Goal: Check status

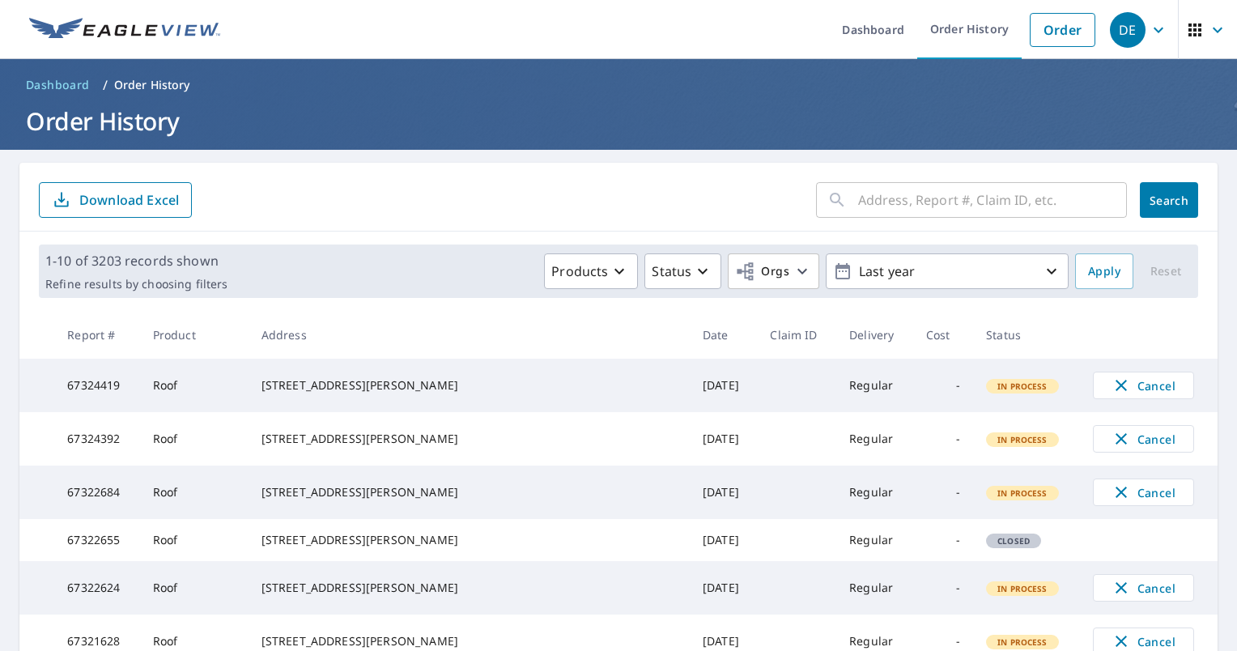
scroll to position [427, 0]
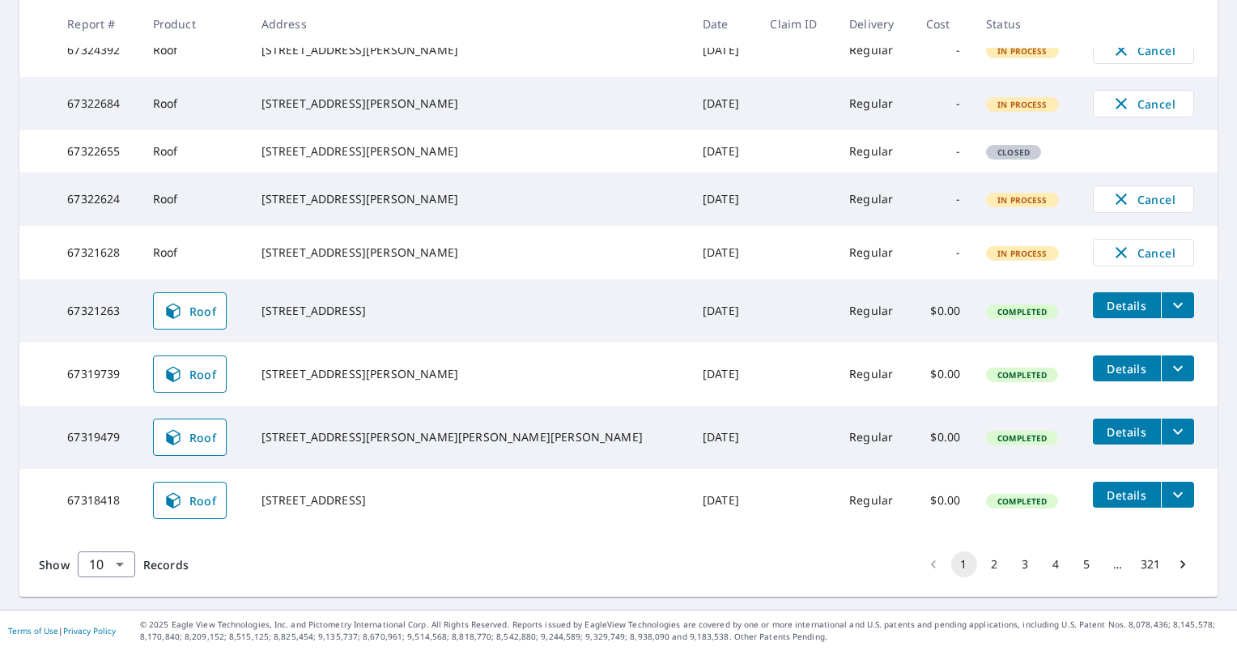
click at [757, 528] on td at bounding box center [796, 500] width 79 height 63
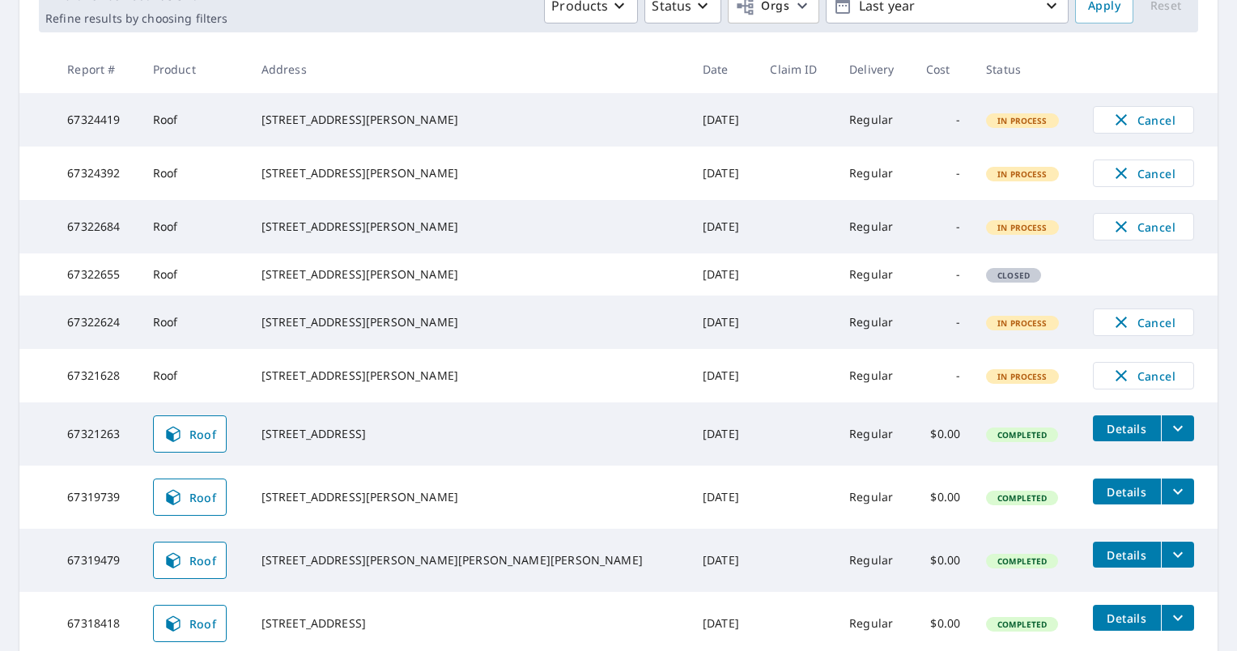
scroll to position [0, 0]
